Goal: Navigation & Orientation: Find specific page/section

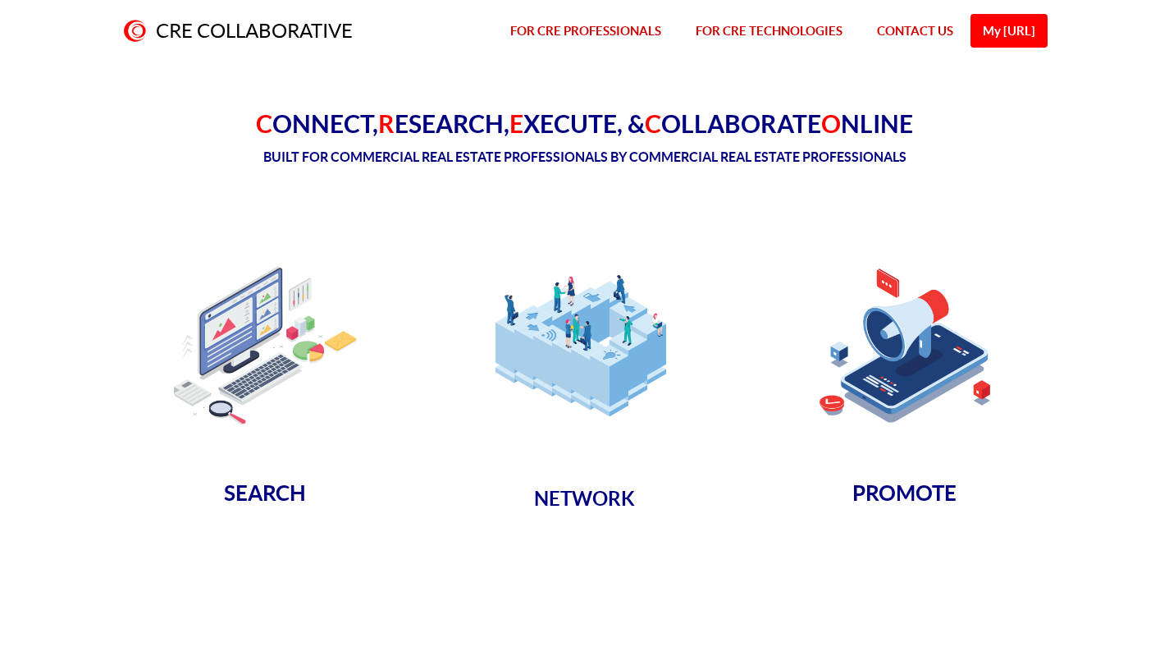
click at [580, 29] on link "FOR CRE PROFESSIONALS" at bounding box center [585, 31] width 185 height 62
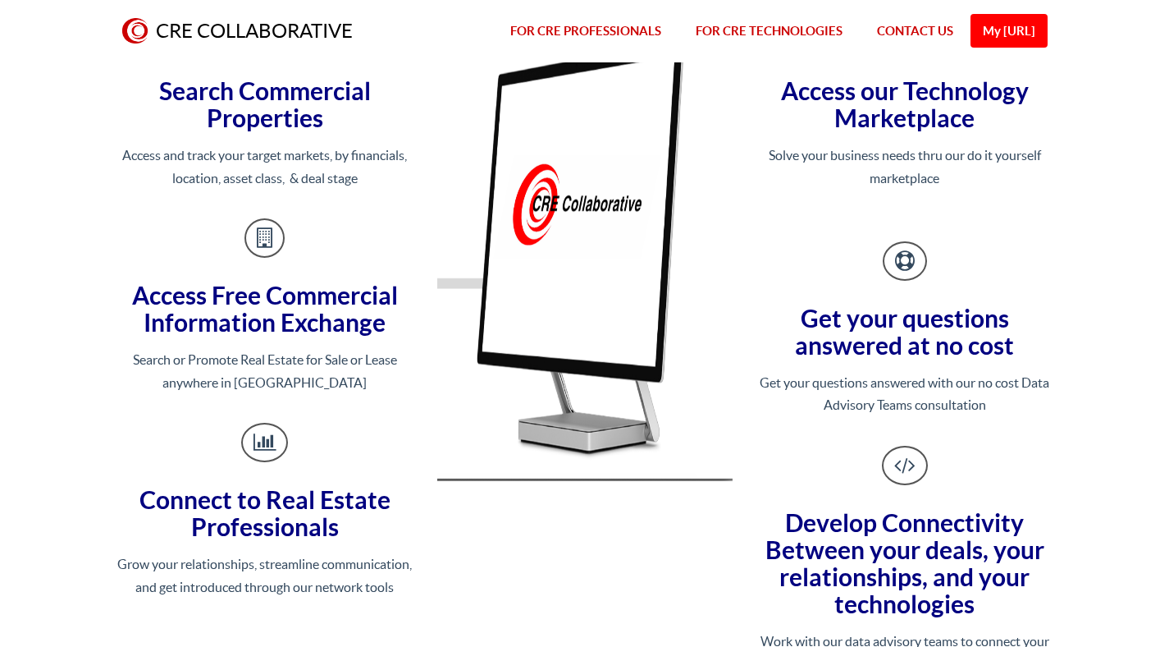
scroll to position [1446, 0]
